Goal: Task Accomplishment & Management: Complete application form

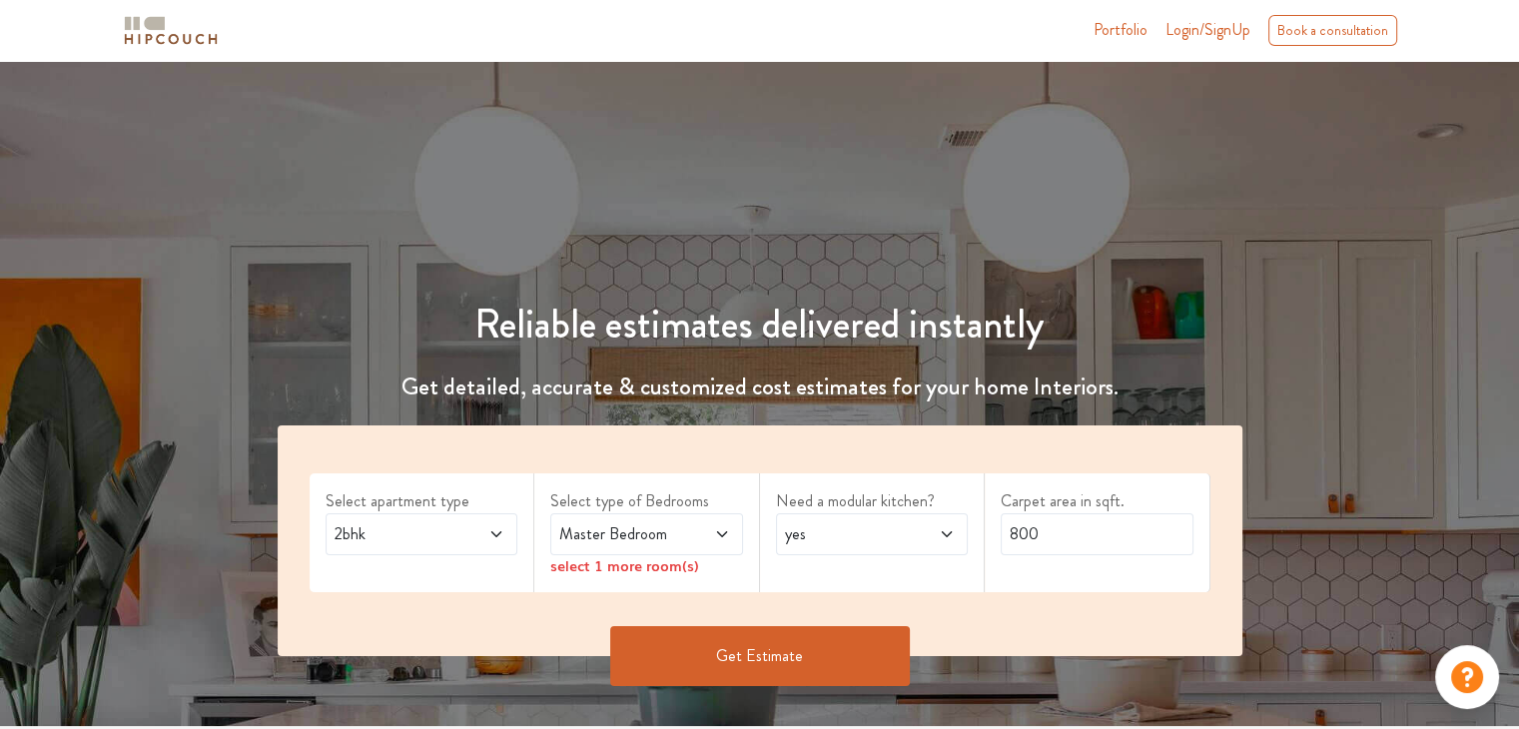
click at [488, 533] on icon at bounding box center [496, 534] width 16 height 16
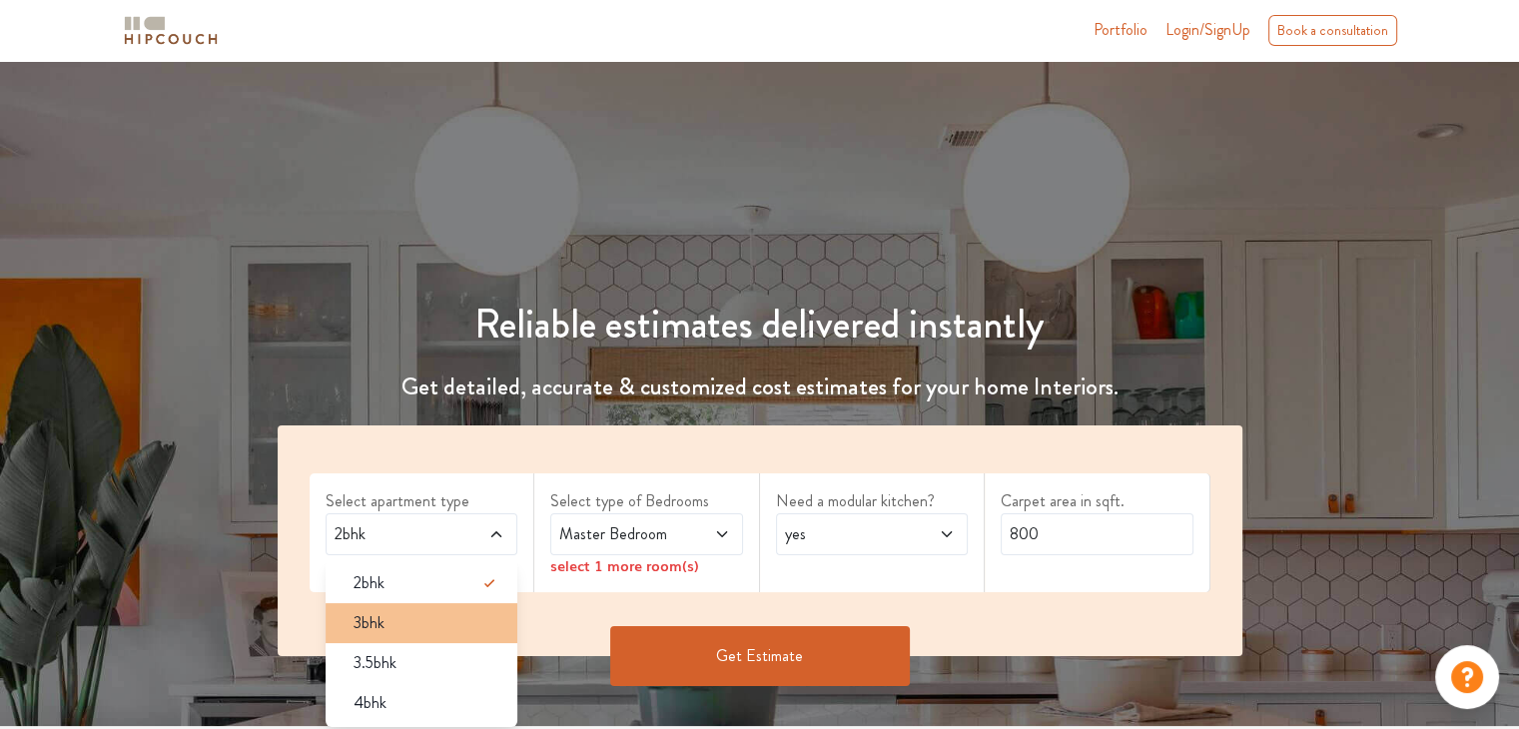
click at [432, 612] on div "3bhk" at bounding box center [427, 623] width 181 height 24
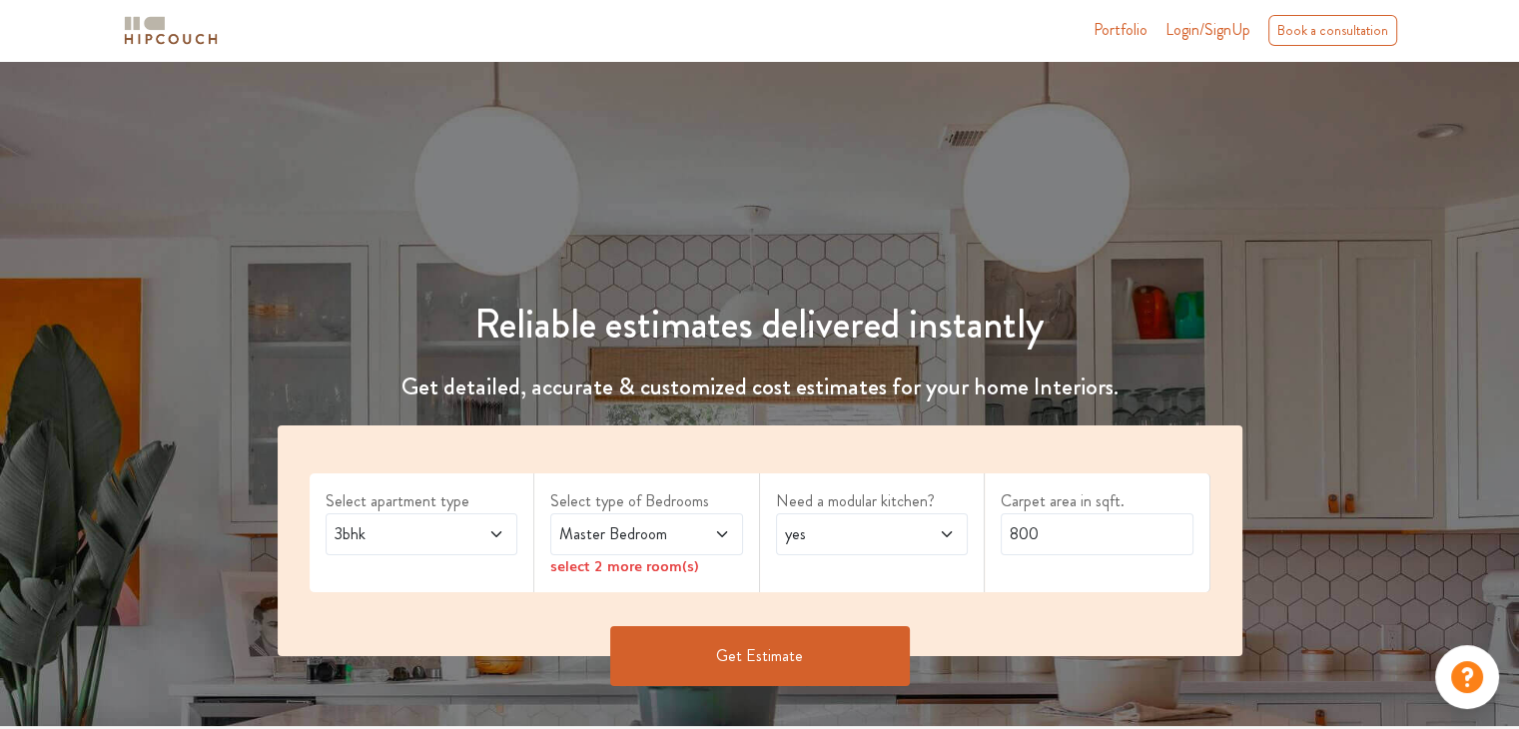
click at [664, 526] on span "Master Bedroom" at bounding box center [620, 534] width 131 height 24
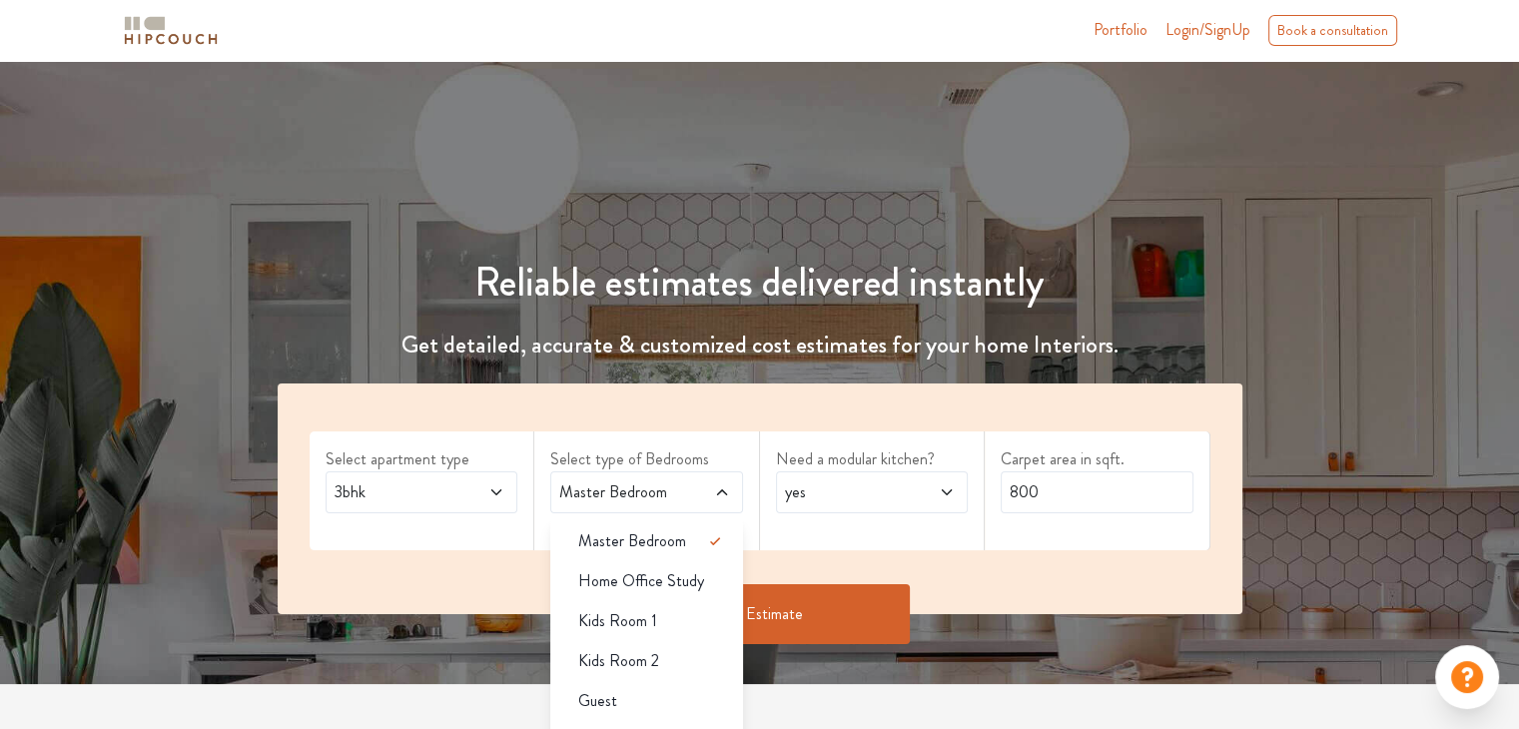
scroll to position [100, 0]
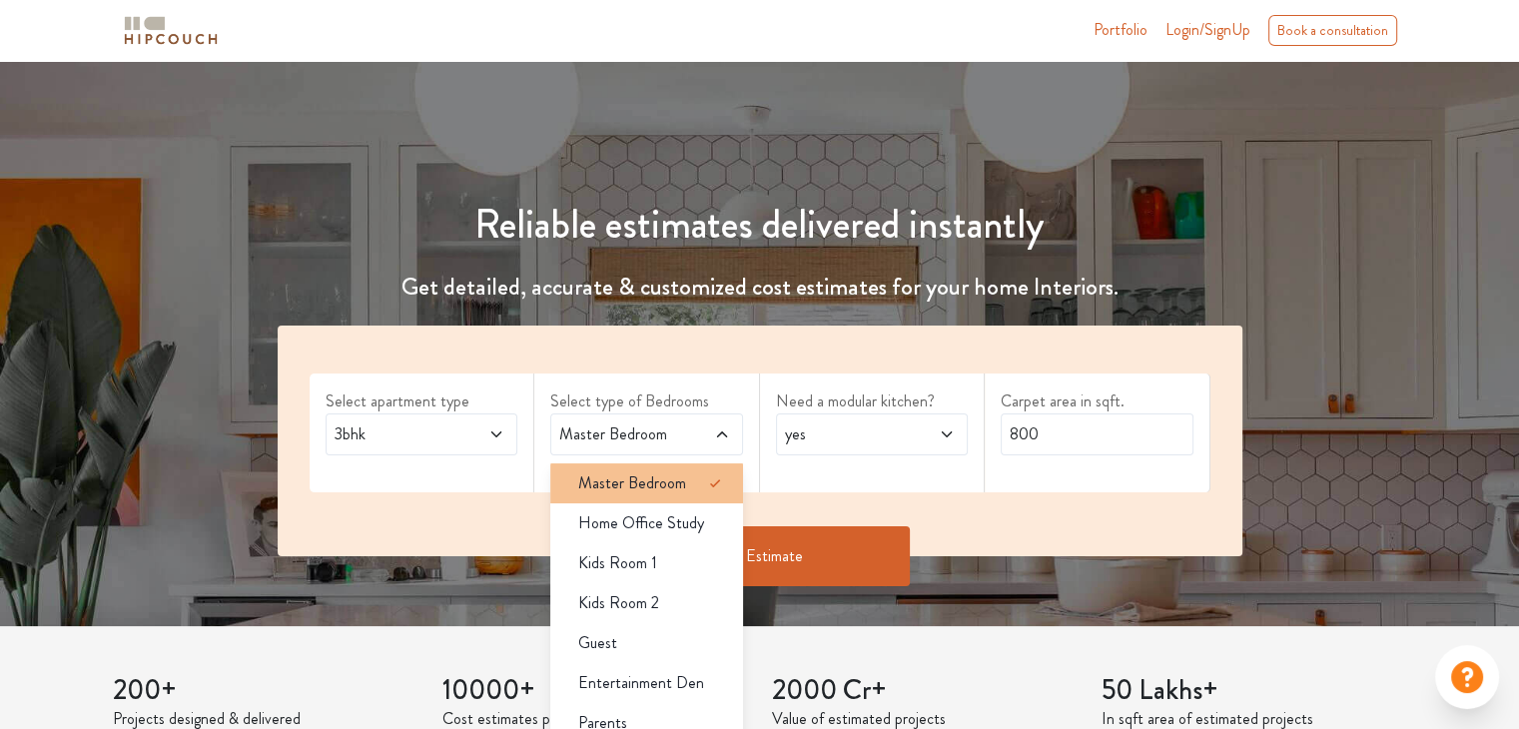
click at [690, 483] on div "Master Bedroom" at bounding box center [652, 483] width 181 height 24
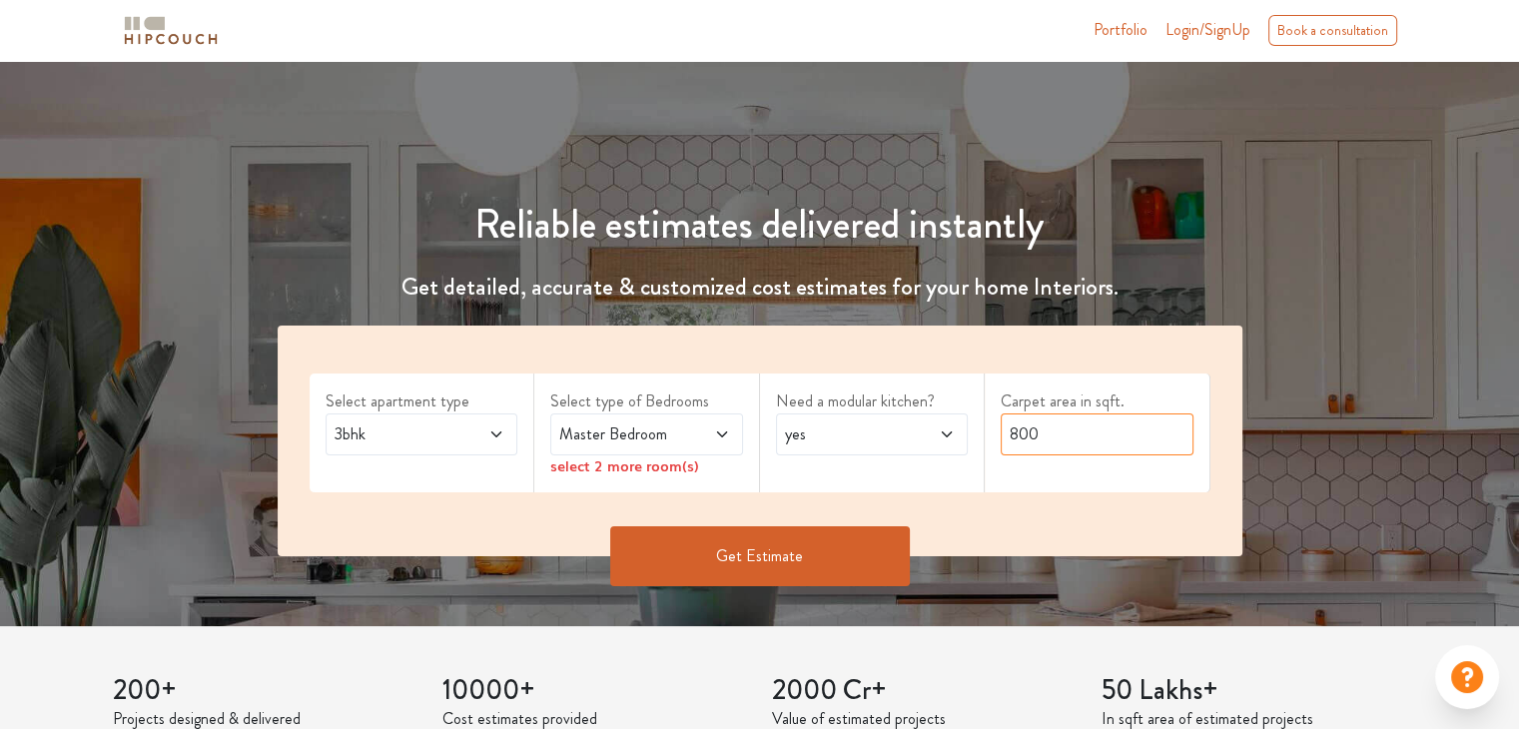
click at [1106, 436] on input "800" at bounding box center [1096, 434] width 193 height 42
click at [811, 559] on button "Get Estimate" at bounding box center [760, 556] width 300 height 60
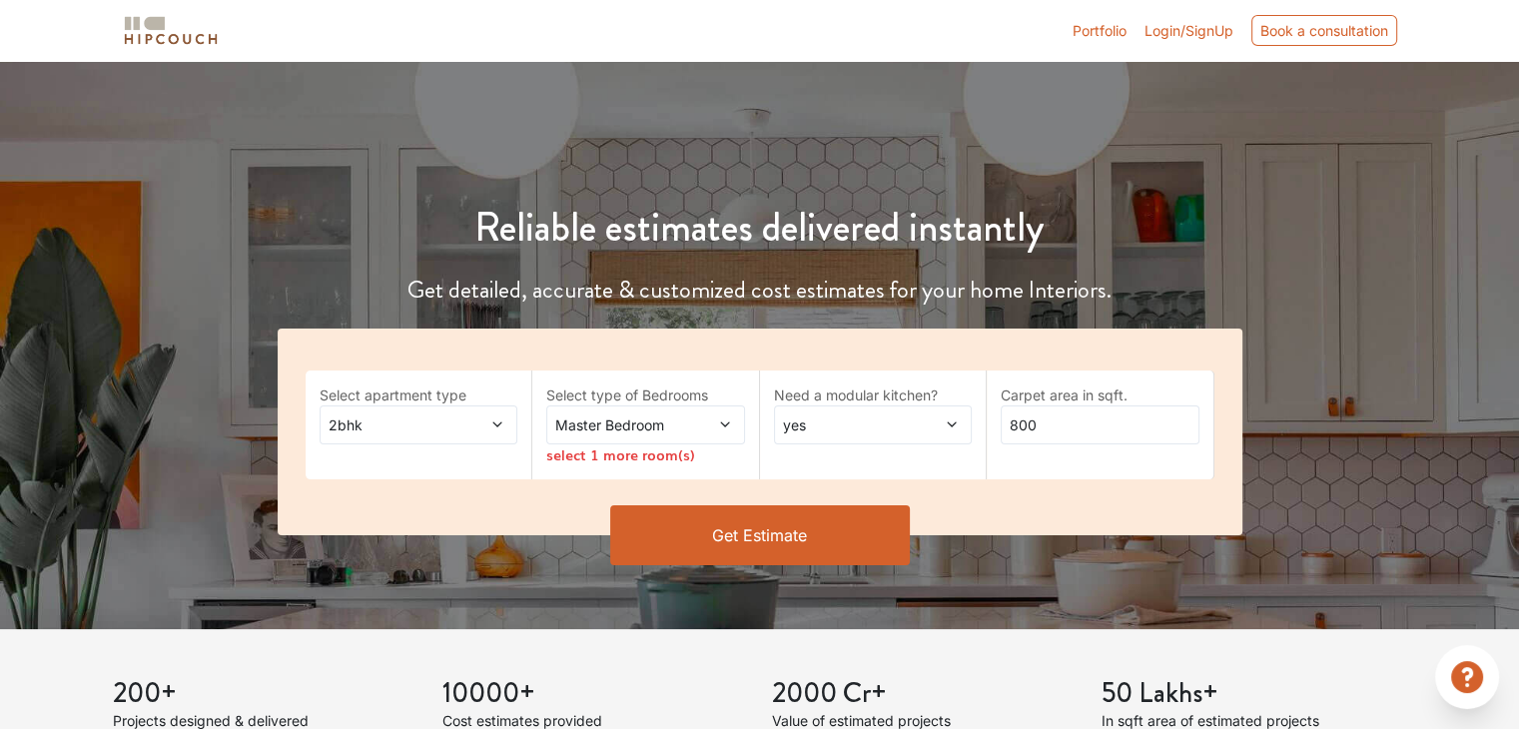
scroll to position [100, 0]
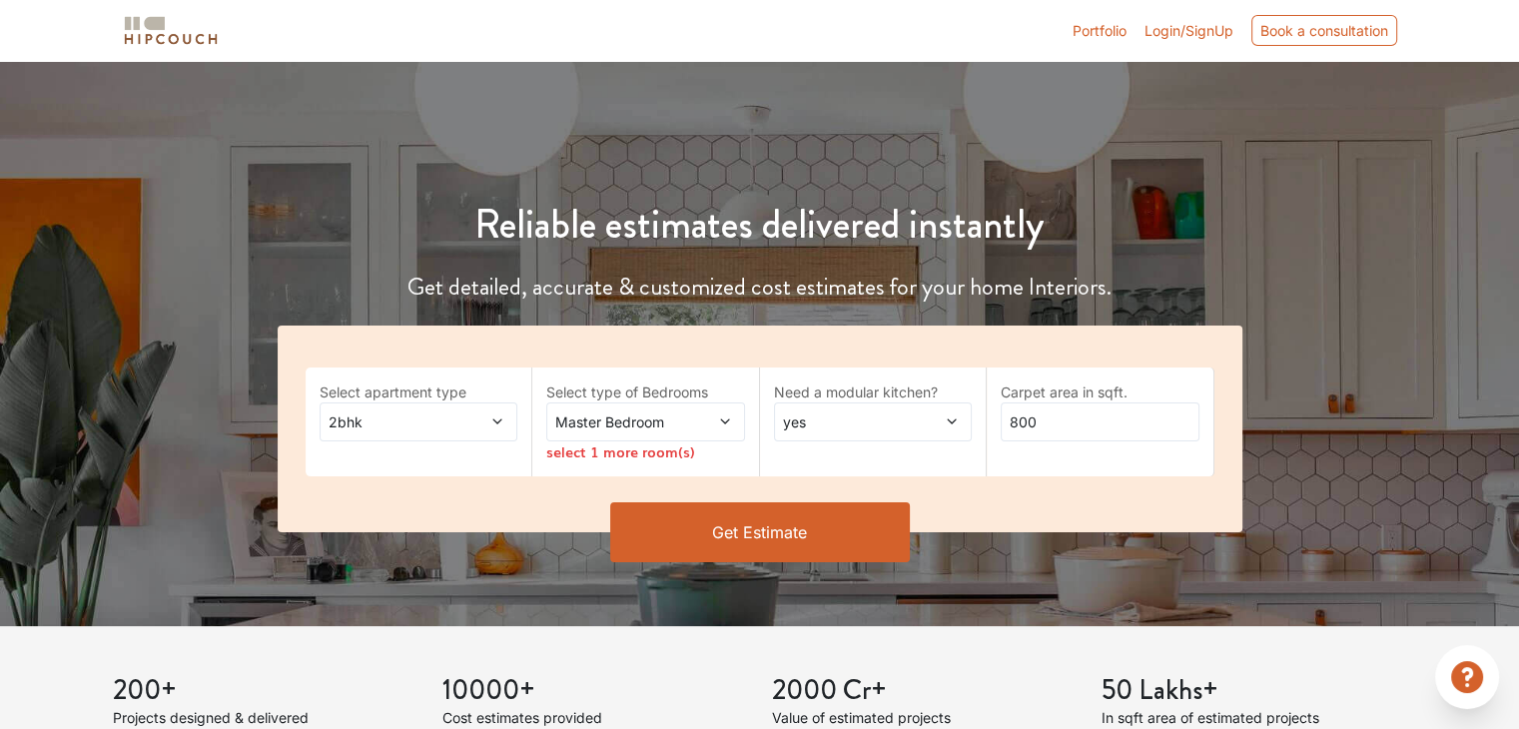
click at [693, 412] on span at bounding box center [708, 421] width 45 height 21
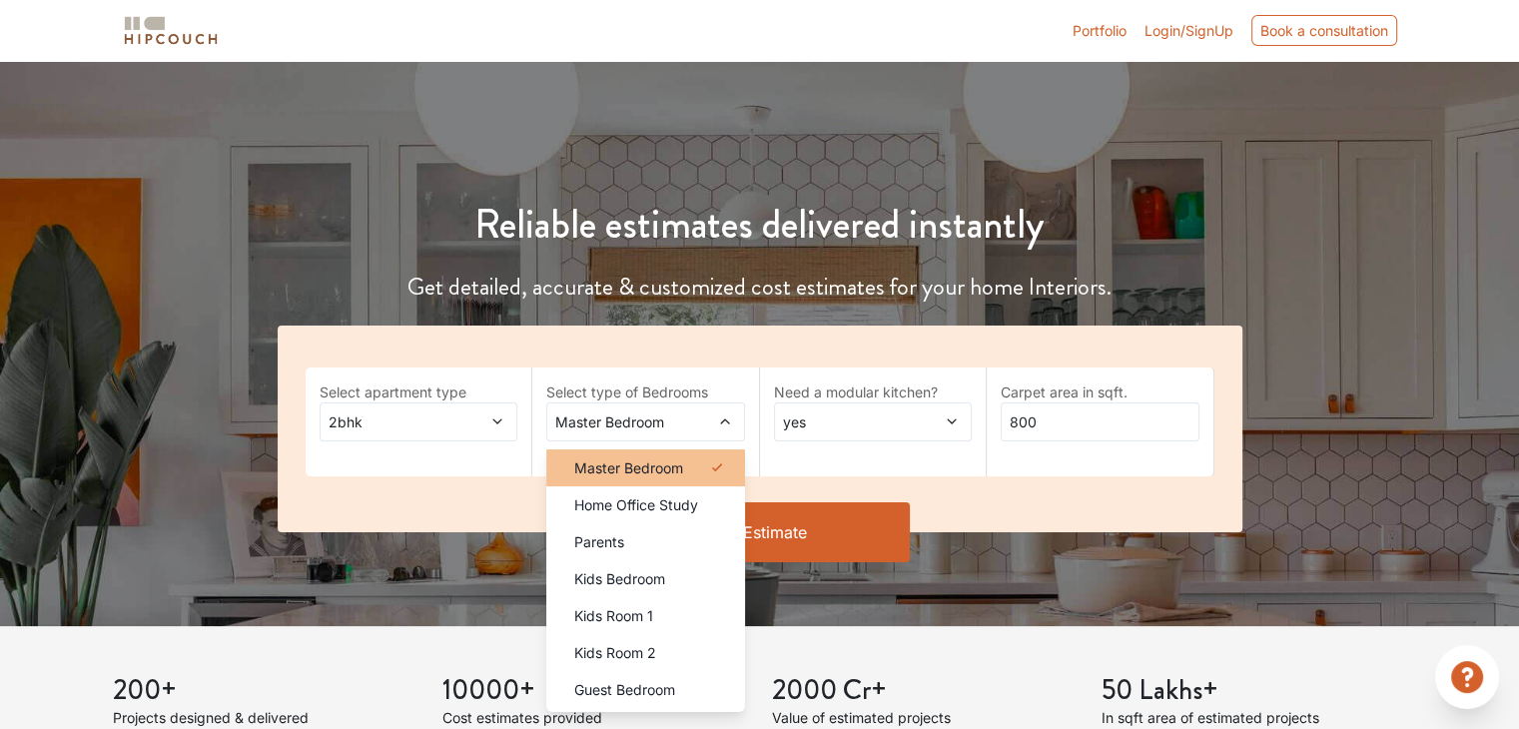
click at [695, 468] on div "Master Bedroom" at bounding box center [651, 467] width 187 height 21
click at [688, 426] on span at bounding box center [708, 421] width 45 height 21
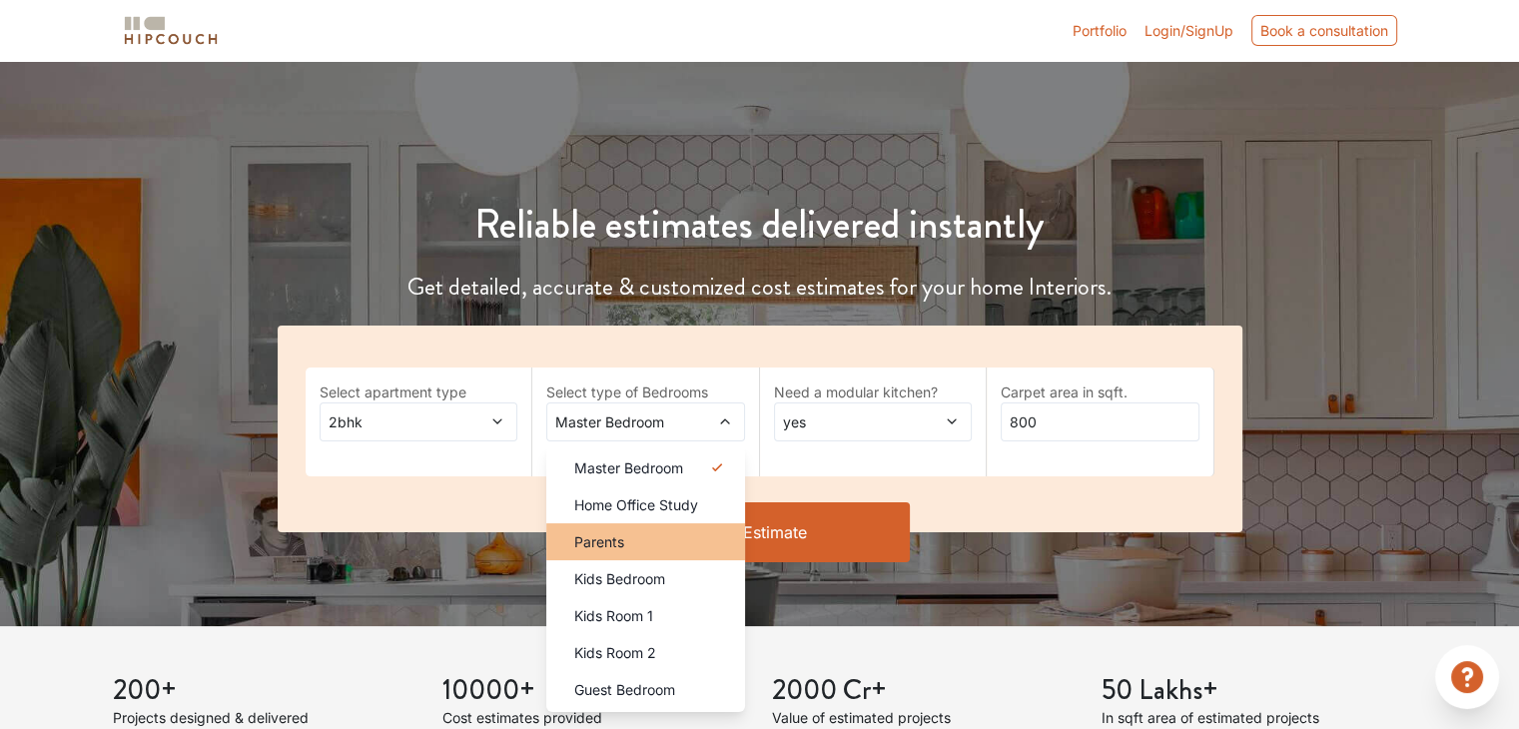
click at [663, 544] on div "Parents" at bounding box center [651, 541] width 187 height 21
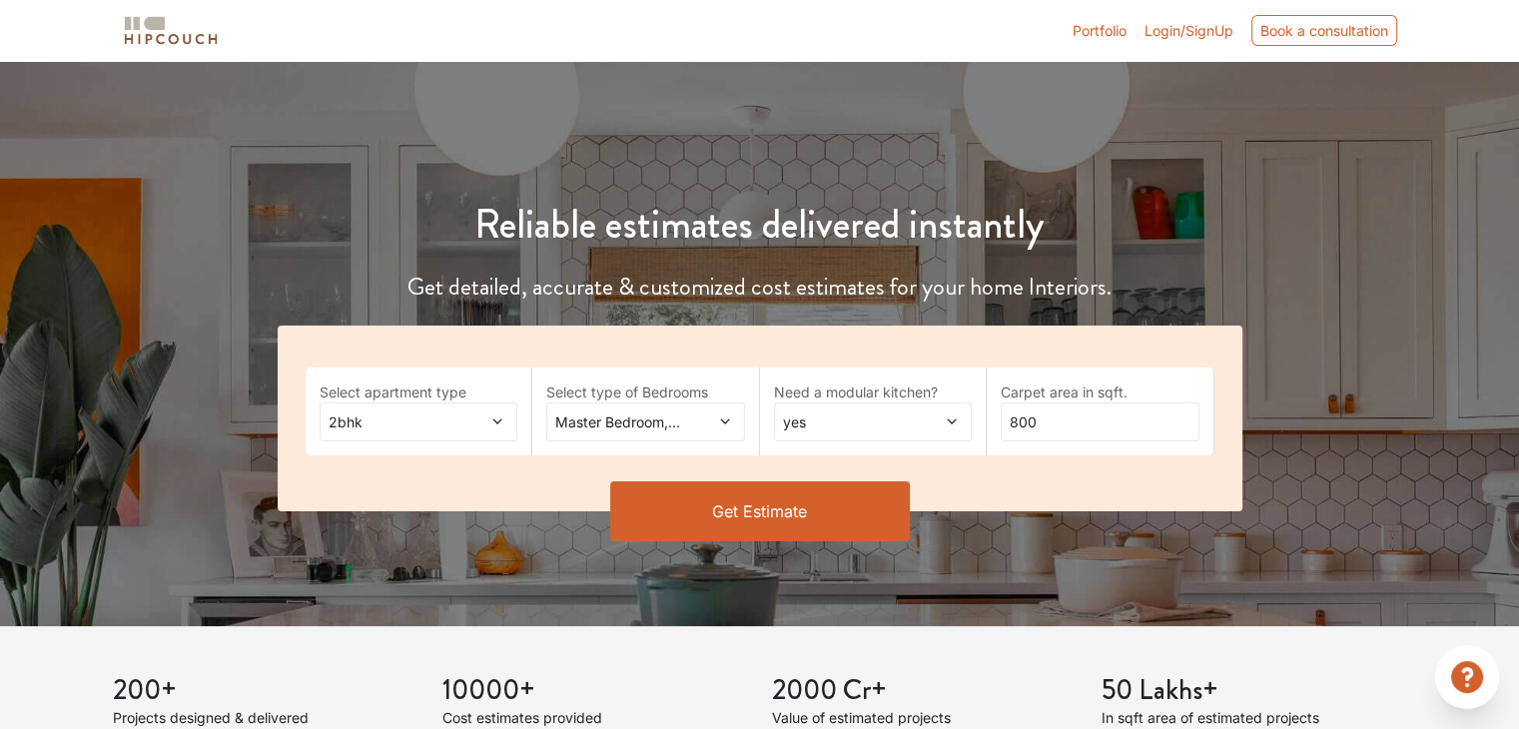
click at [691, 424] on span at bounding box center [708, 421] width 45 height 21
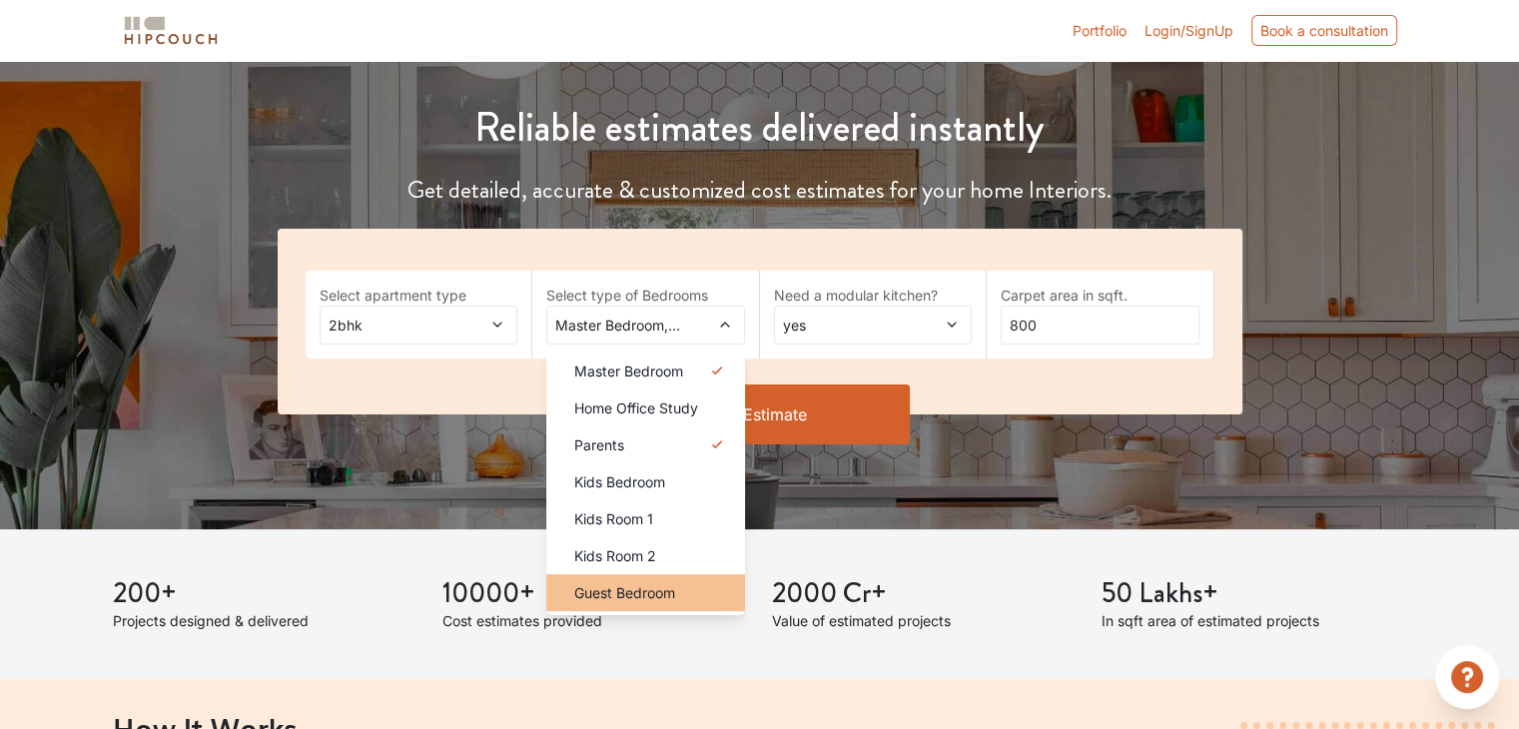
scroll to position [200, 0]
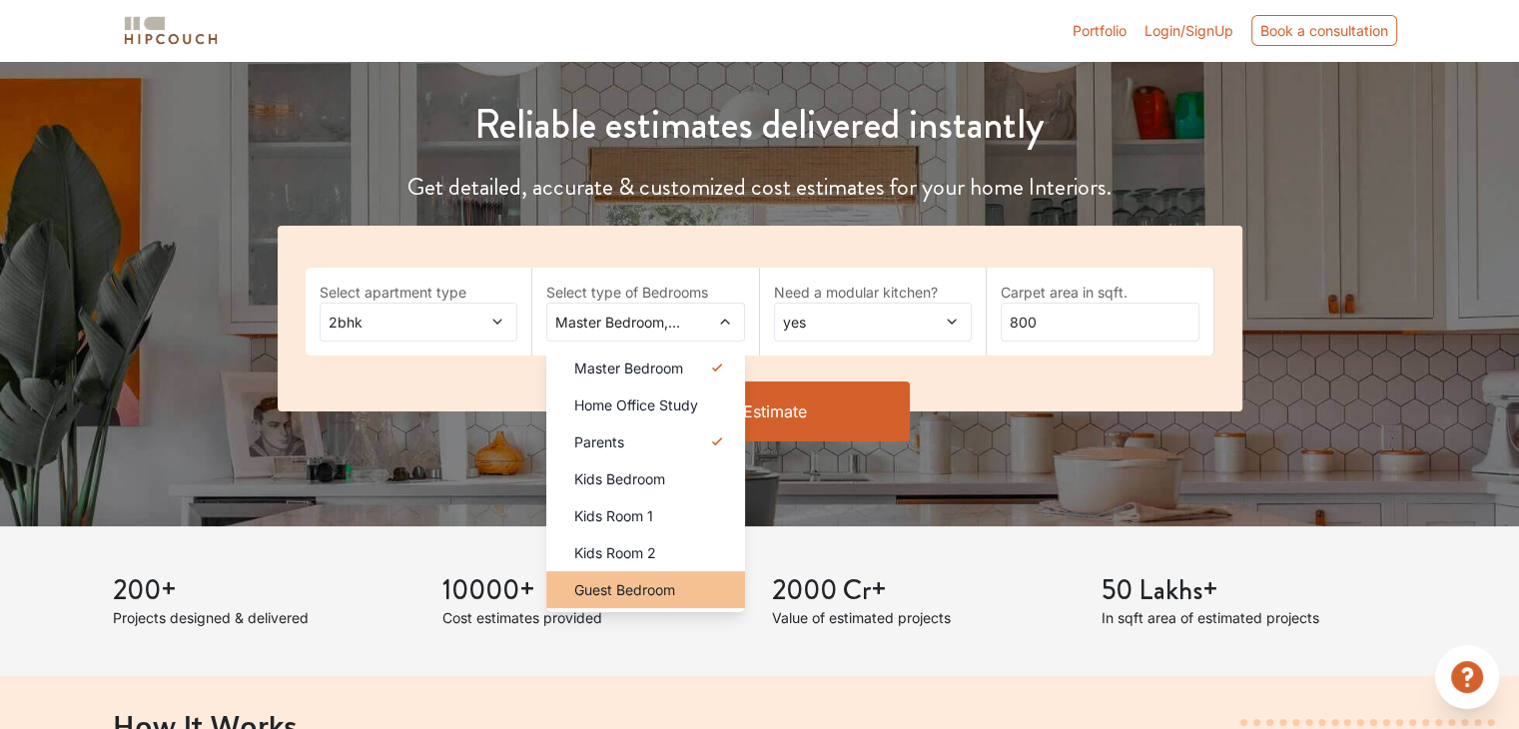
click at [665, 600] on li "Guest Bedroom" at bounding box center [645, 589] width 199 height 37
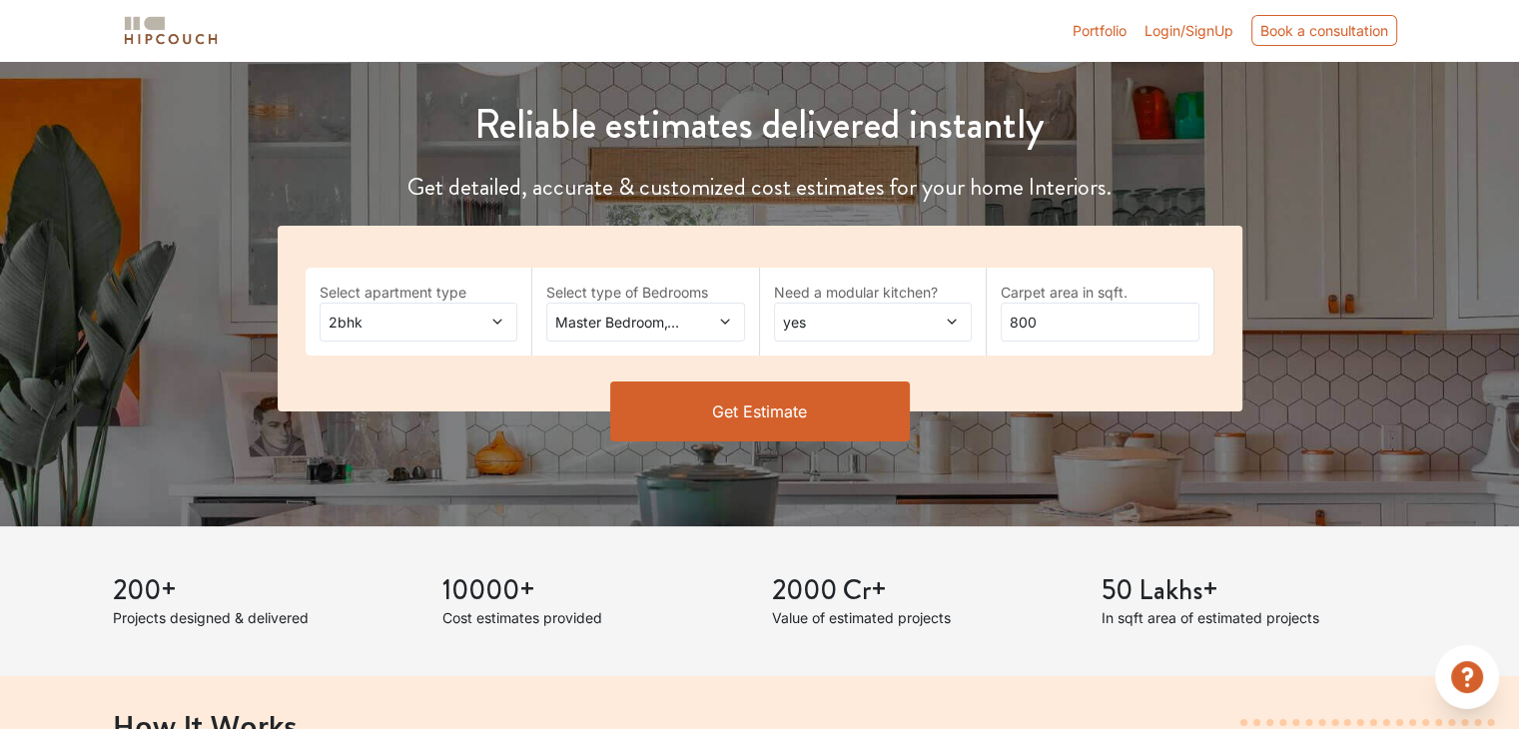
click at [677, 325] on span "Master Bedroom,Guest Bedroom" at bounding box center [618, 322] width 135 height 21
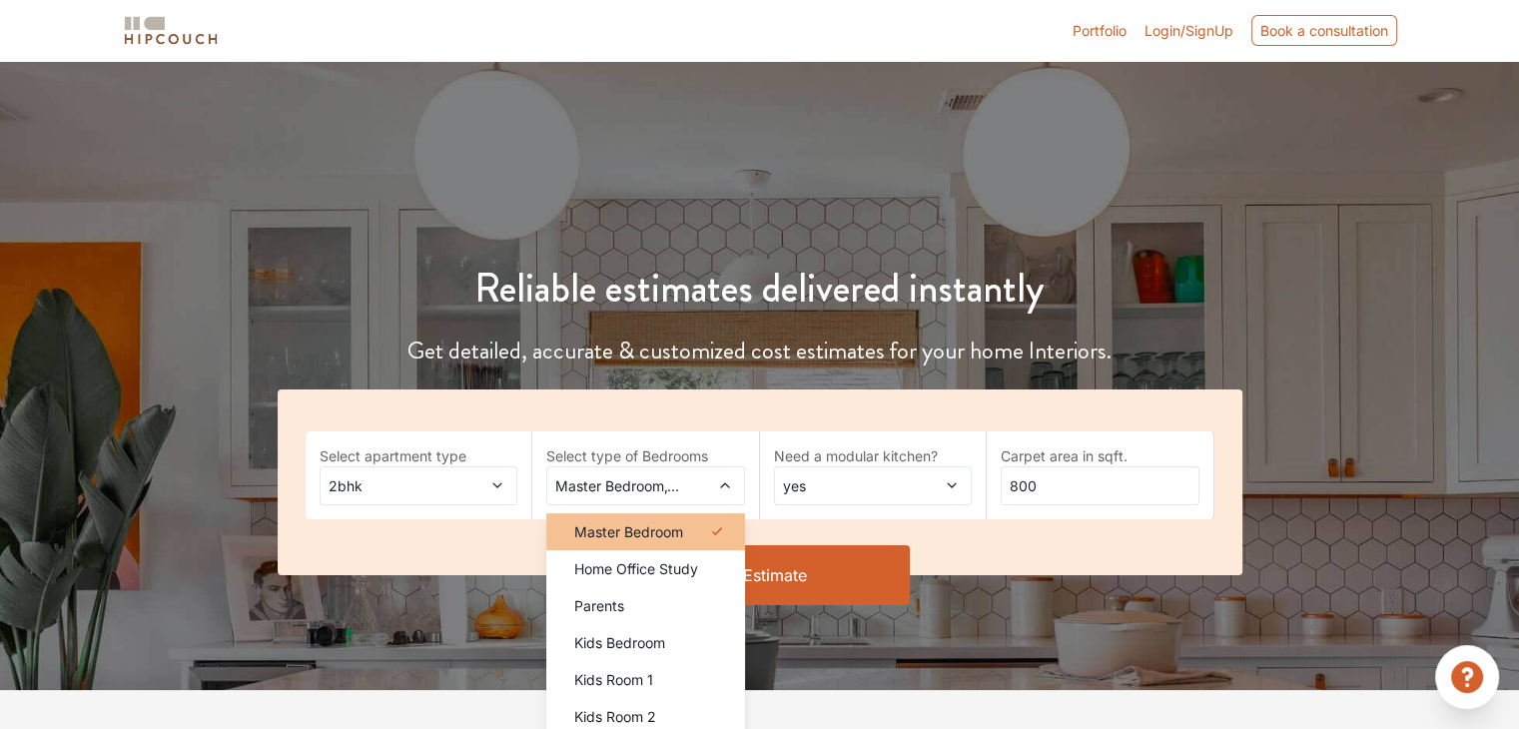
scroll to position [100, 0]
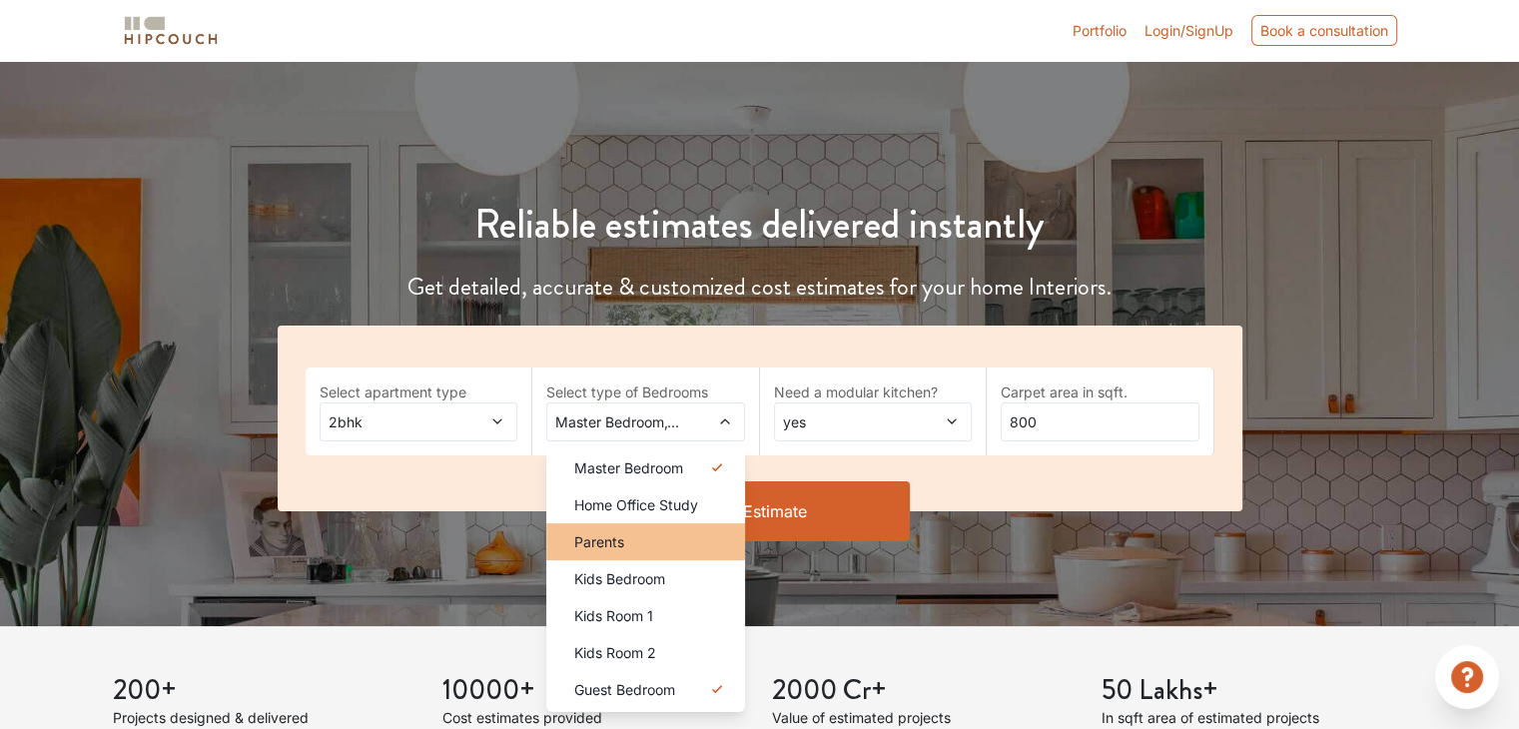
click at [663, 556] on li "Parents" at bounding box center [645, 541] width 199 height 37
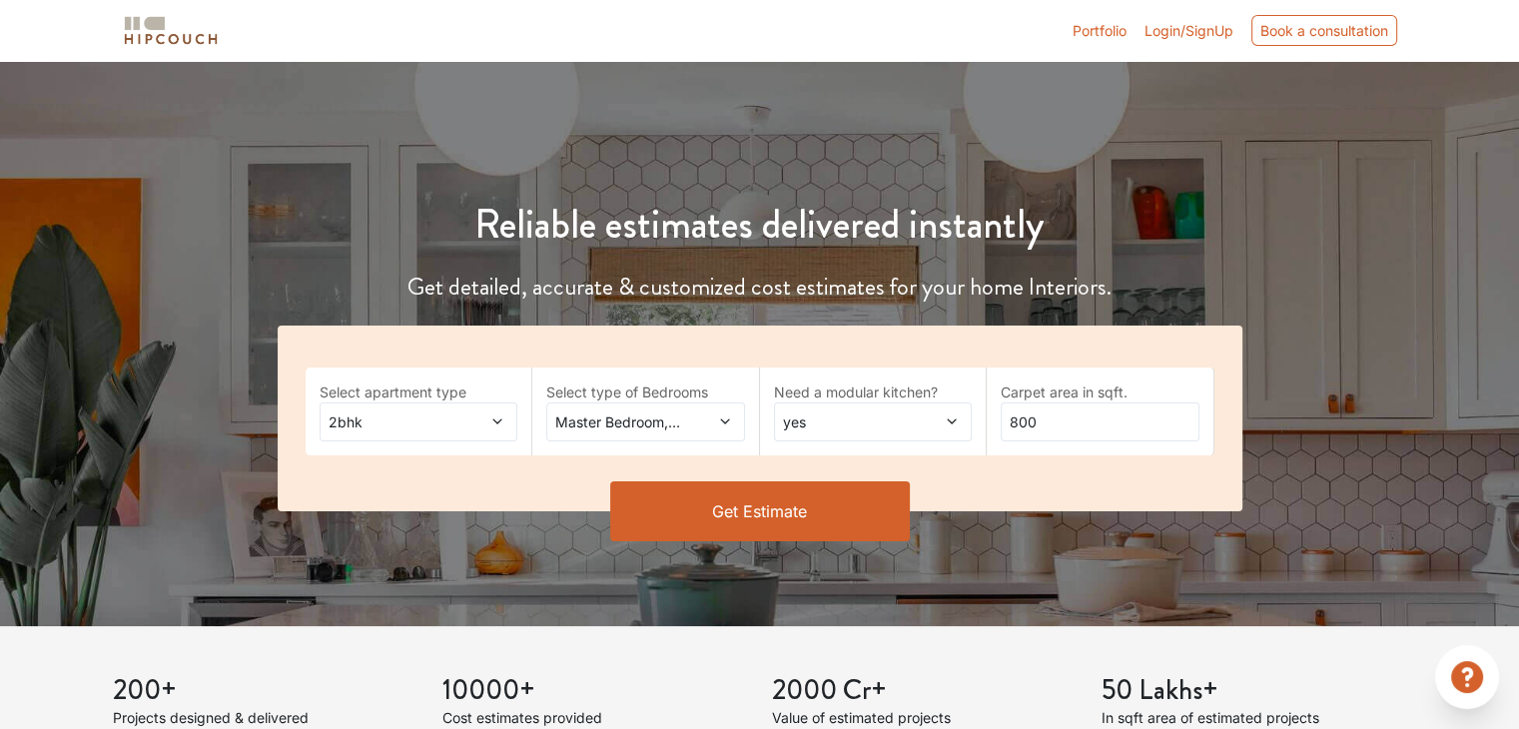
click at [786, 514] on button "Get Estimate" at bounding box center [760, 511] width 300 height 60
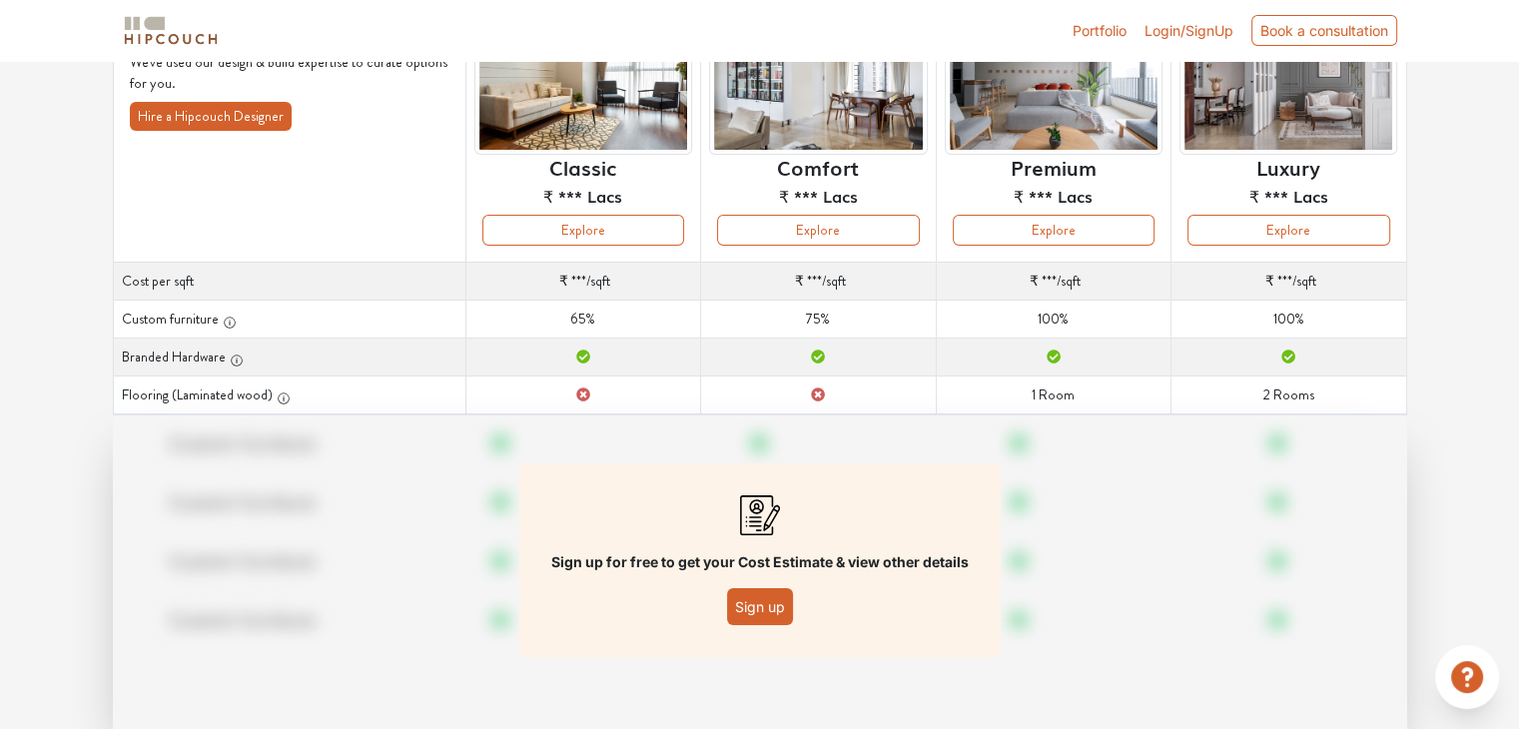
click at [748, 600] on button "Sign up" at bounding box center [760, 606] width 66 height 37
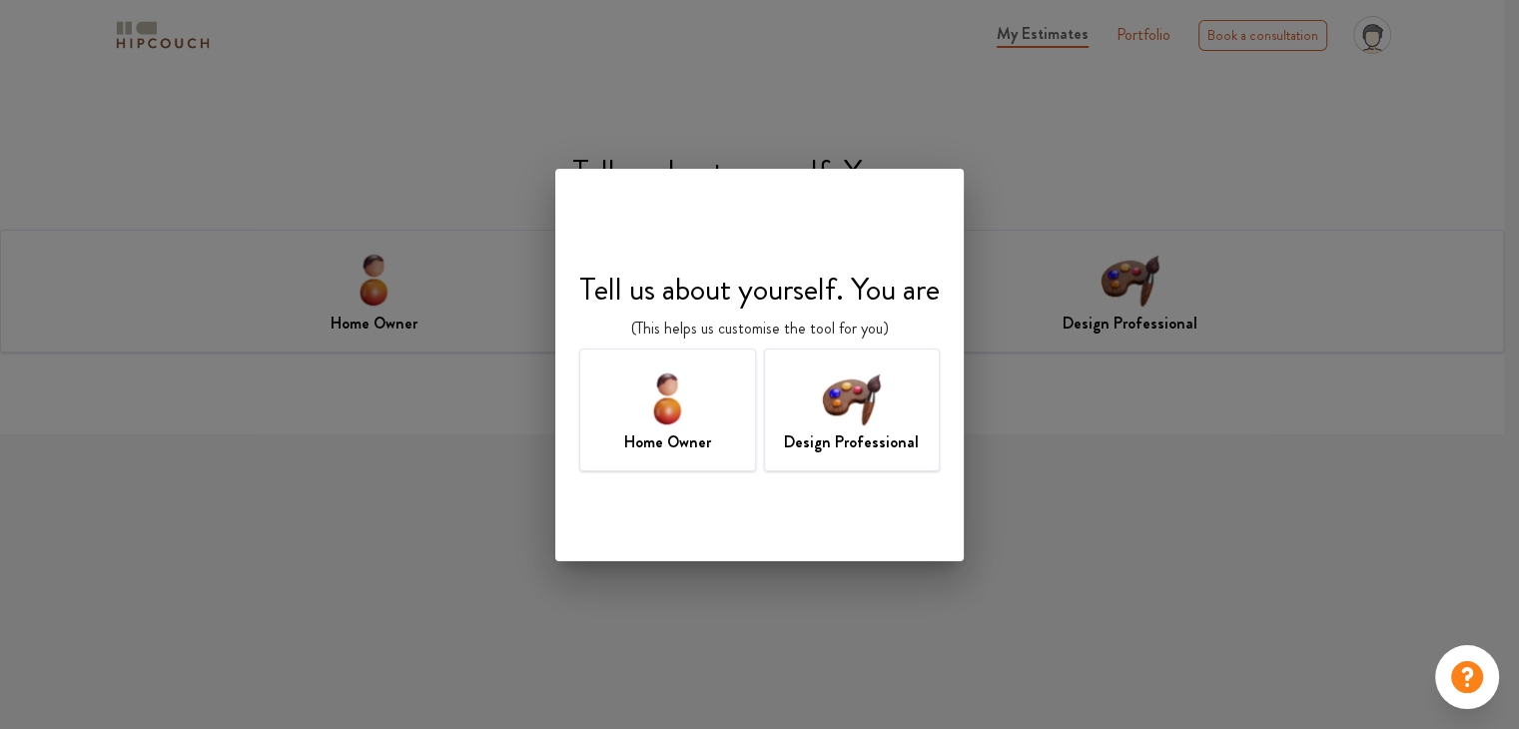
click at [808, 420] on div "Design Professional" at bounding box center [852, 409] width 177 height 123
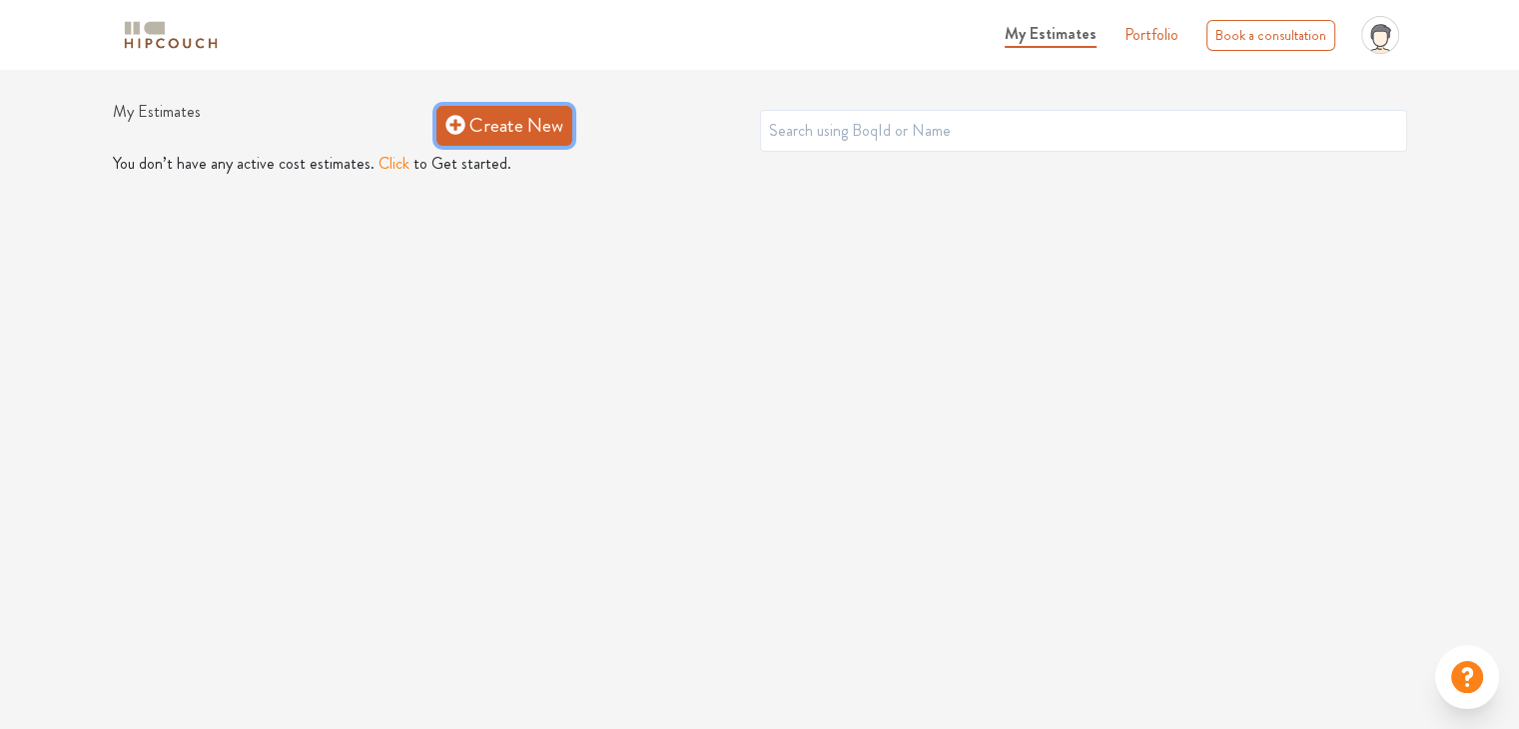
click at [481, 118] on link "Create New" at bounding box center [504, 126] width 136 height 40
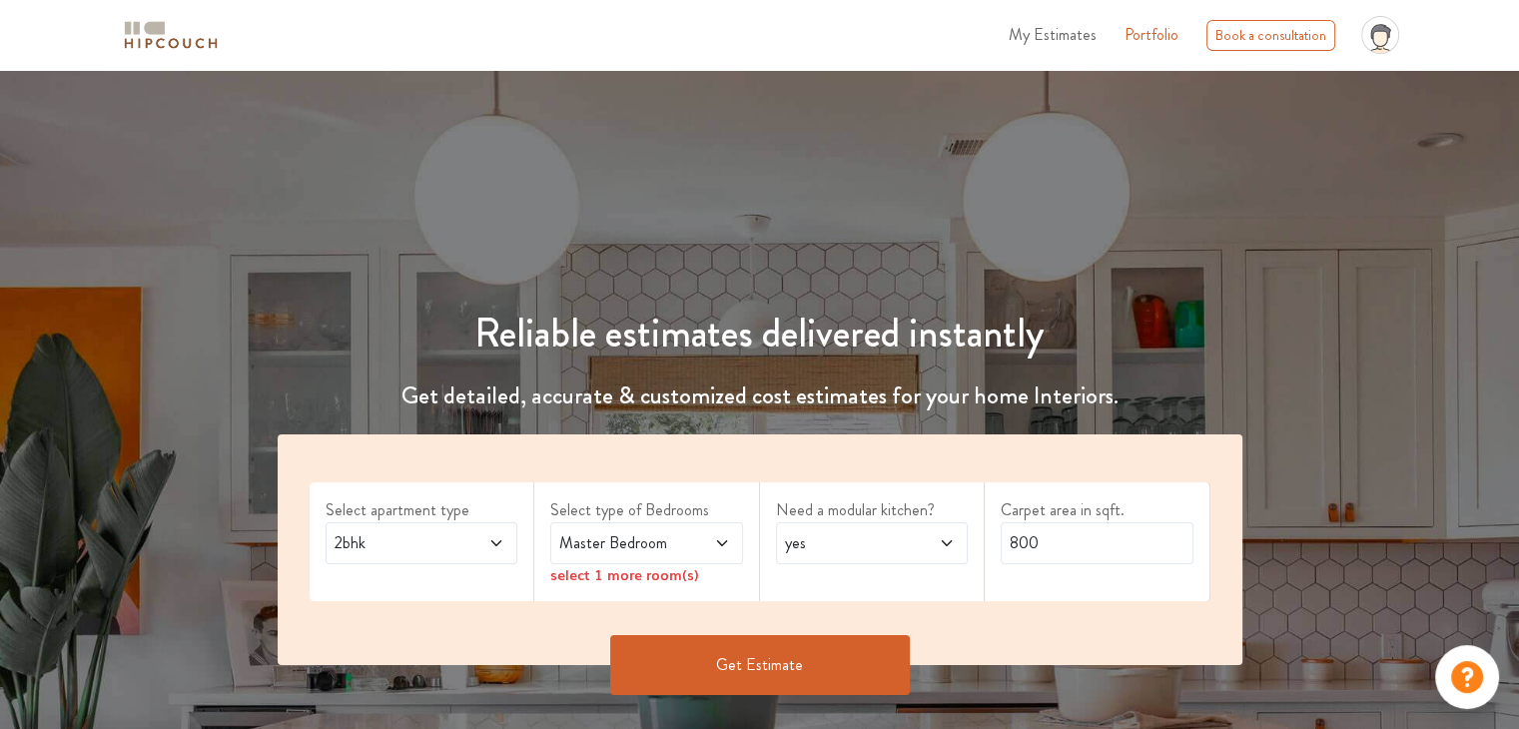
click at [721, 656] on button "Get Estimate" at bounding box center [760, 665] width 300 height 60
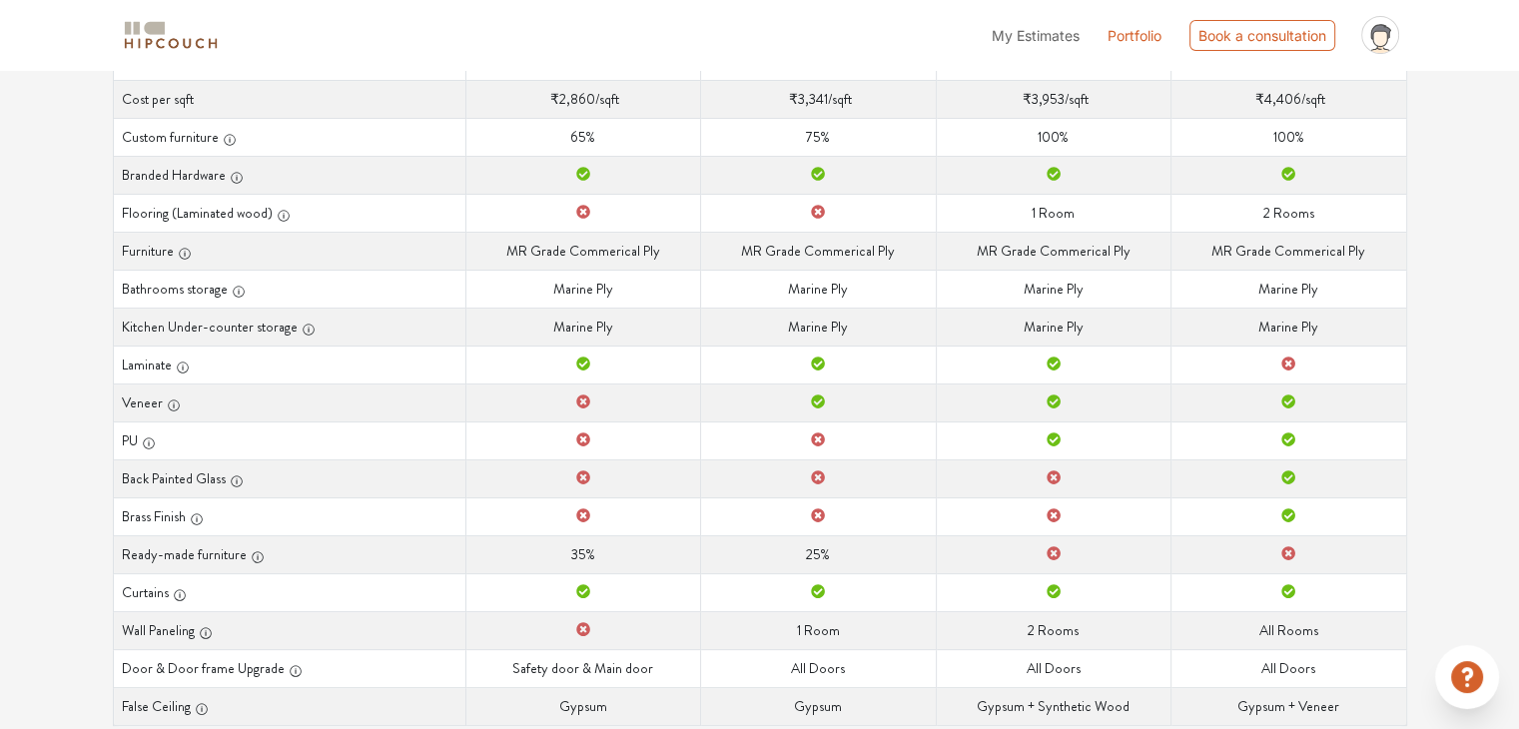
scroll to position [433, 0]
